Goal: Communication & Community: Answer question/provide support

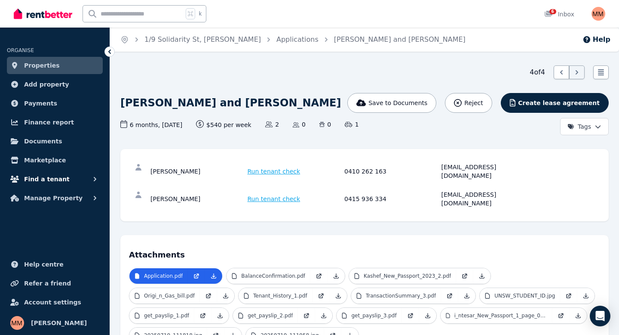
click at [46, 179] on span "Find a tenant" at bounding box center [47, 179] width 46 height 10
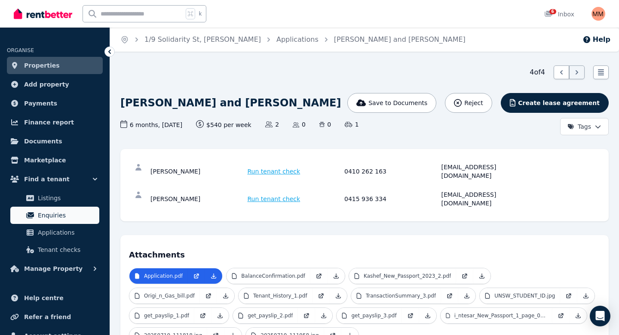
click at [47, 215] on span "Enquiries" at bounding box center [67, 215] width 58 height 10
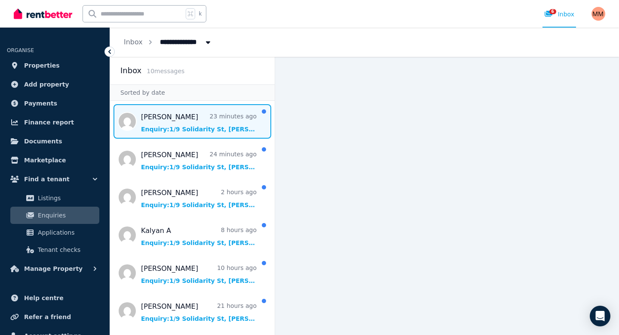
click at [202, 129] on span "Message list" at bounding box center [192, 121] width 165 height 34
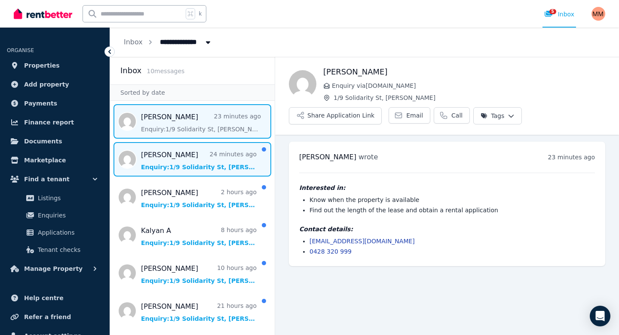
click at [198, 157] on span "Message list" at bounding box center [192, 159] width 165 height 34
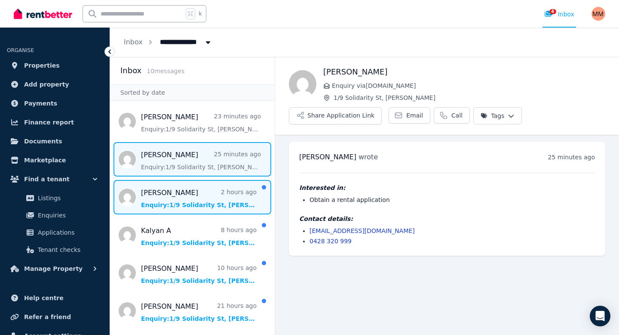
click at [194, 194] on span "Message list" at bounding box center [192, 197] width 165 height 34
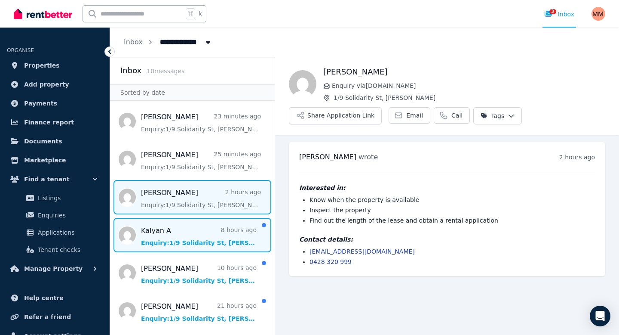
click at [189, 233] on span "Message list" at bounding box center [192, 235] width 165 height 34
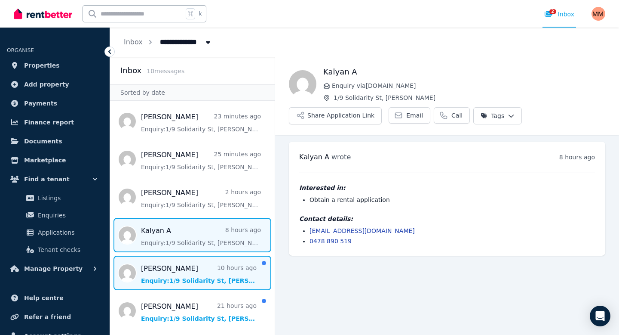
click at [187, 267] on span "Message list" at bounding box center [192, 272] width 165 height 34
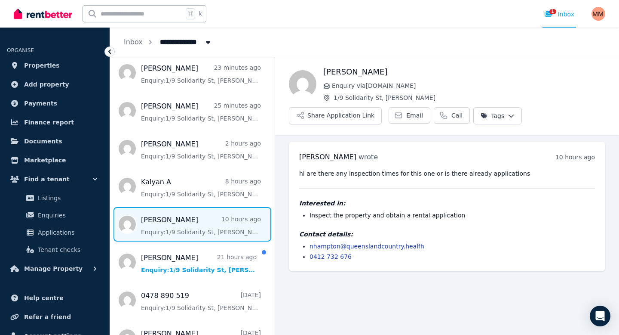
scroll to position [49, 0]
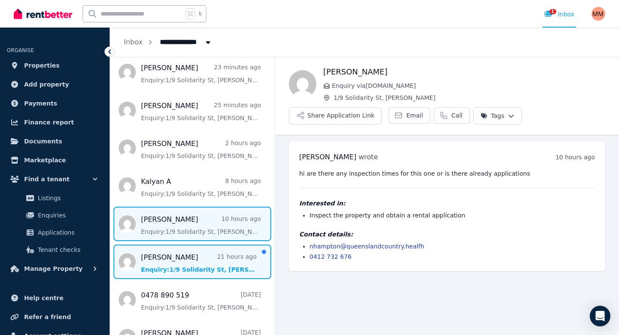
click at [187, 261] on span "Message list" at bounding box center [192, 261] width 165 height 34
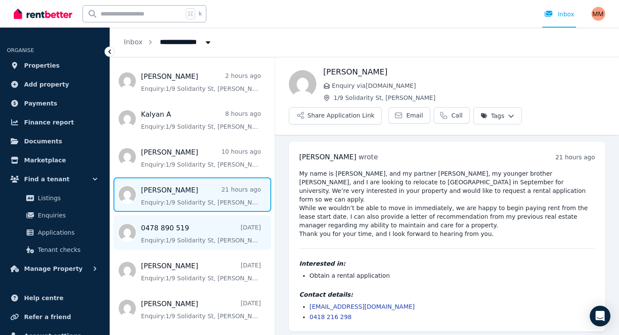
scroll to position [148, 0]
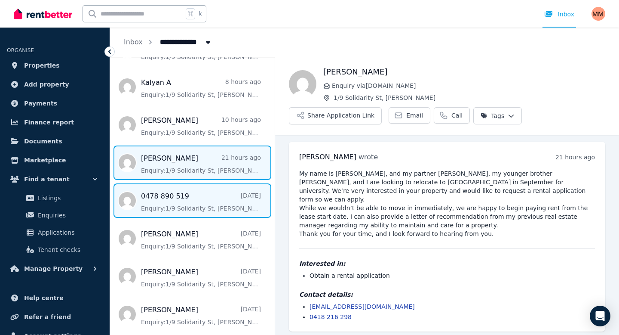
click at [193, 209] on span "Message list" at bounding box center [192, 200] width 165 height 34
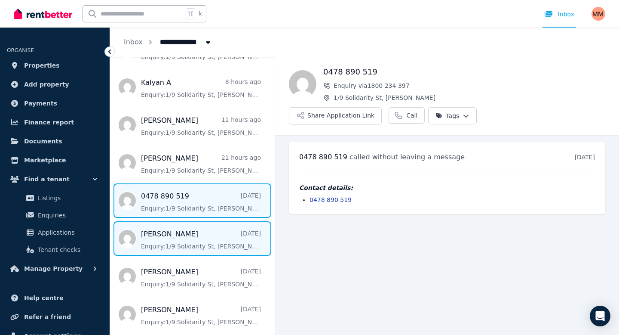
click at [181, 231] on span "Message list" at bounding box center [192, 238] width 165 height 34
